Goal: Subscribe to service/newsletter

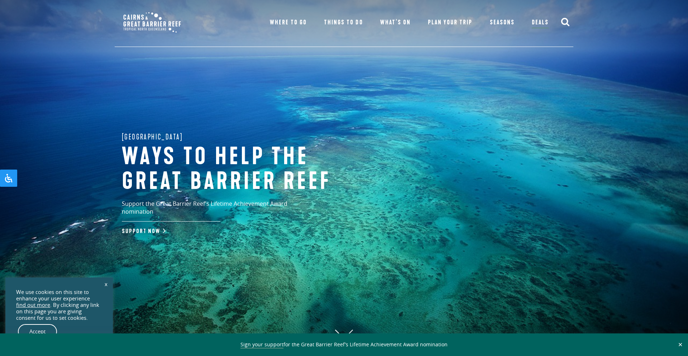
type input "**********"
type input "*********"
